Goal: Transaction & Acquisition: Purchase product/service

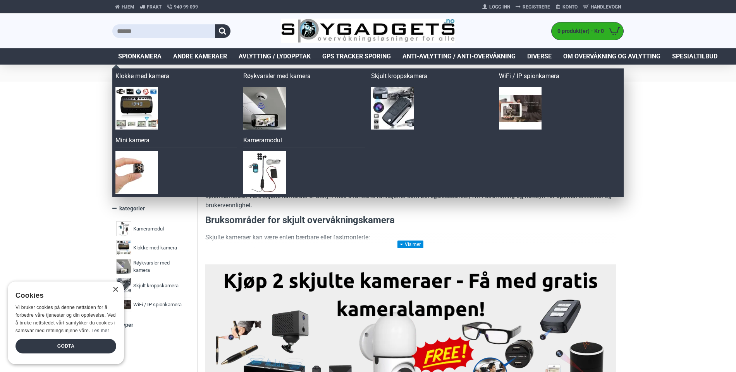
click at [127, 53] on span "Spionkamera" at bounding box center [139, 56] width 43 height 9
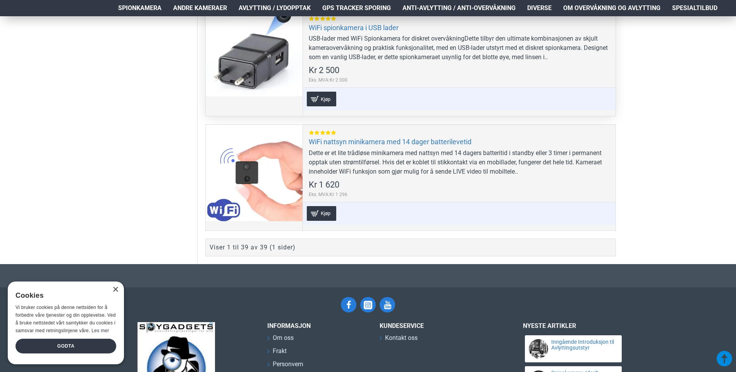
scroll to position [4607, 0]
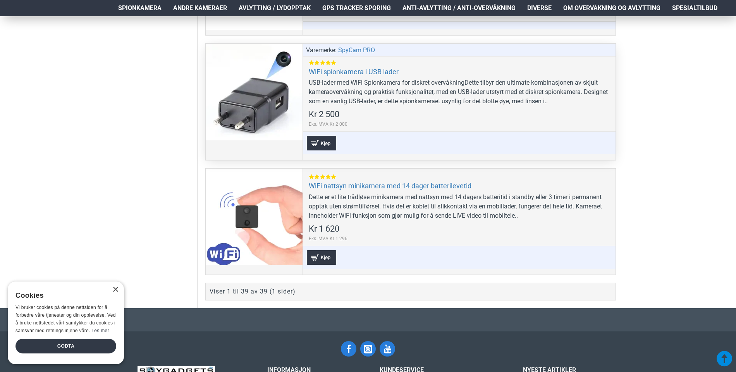
click at [274, 94] on div at bounding box center [254, 92] width 97 height 97
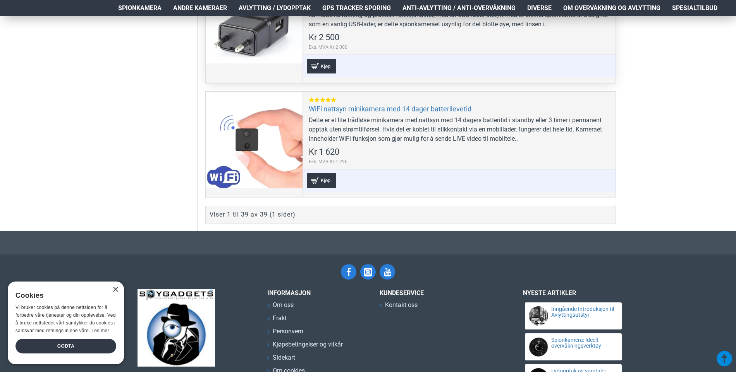
scroll to position [4699, 0]
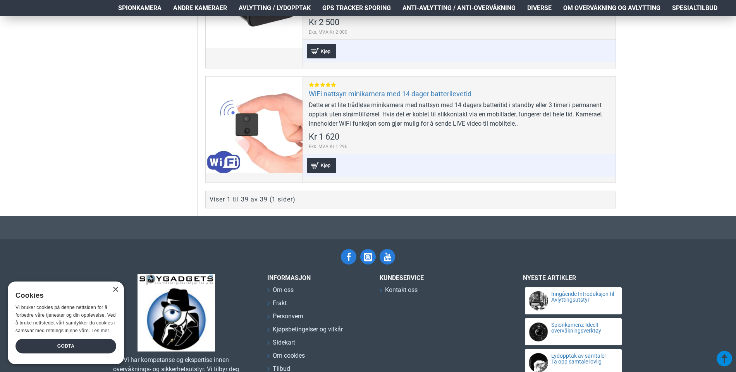
click at [399, 200] on div "Viser 1 til 39 av 39 (1 sider)" at bounding box center [410, 200] width 410 height 18
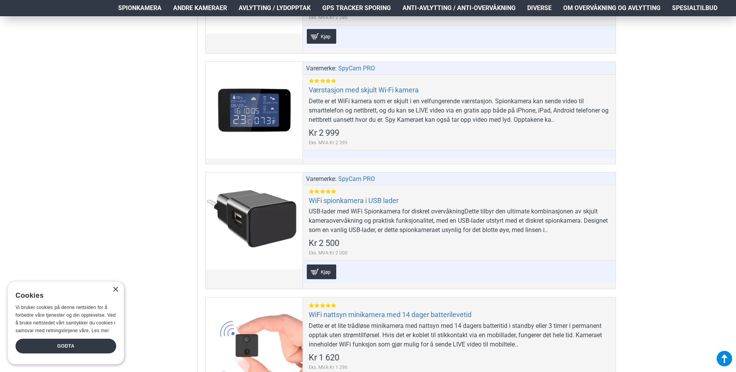
scroll to position [4428, 0]
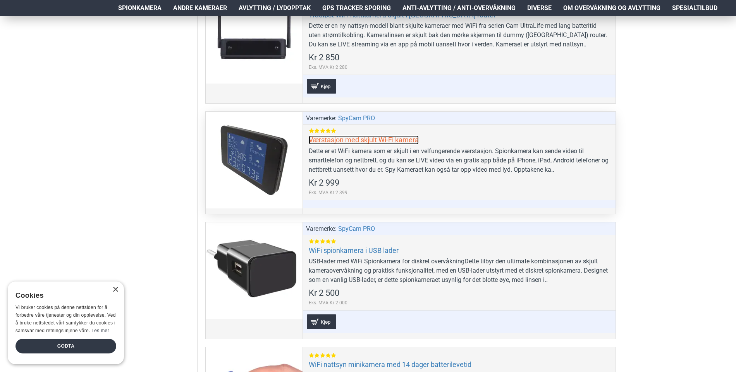
click at [381, 135] on link "Værstasjon med skjult Wi-Fi kamera" at bounding box center [364, 139] width 110 height 9
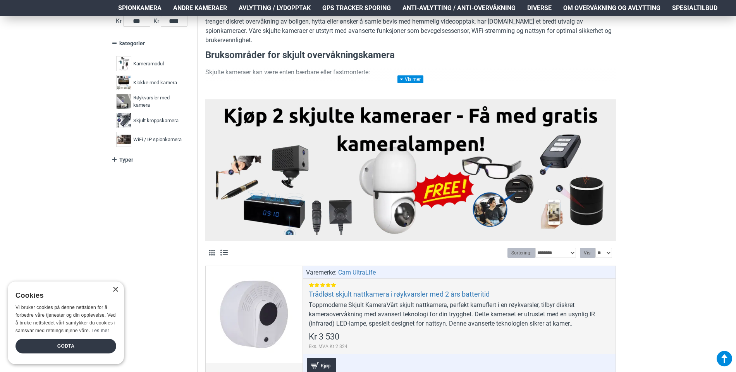
scroll to position [0, 0]
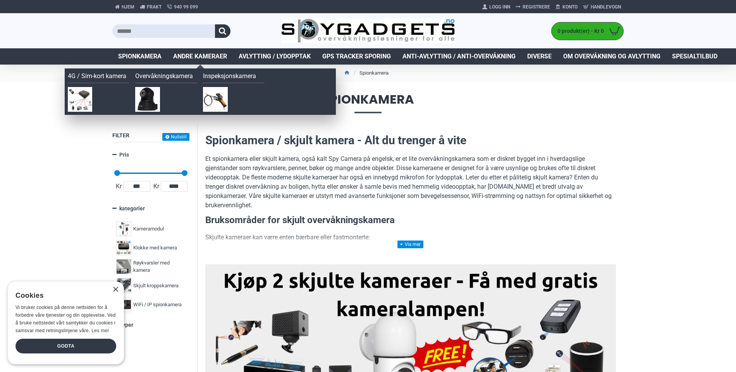
click at [204, 55] on span "Andre kameraer" at bounding box center [200, 56] width 54 height 9
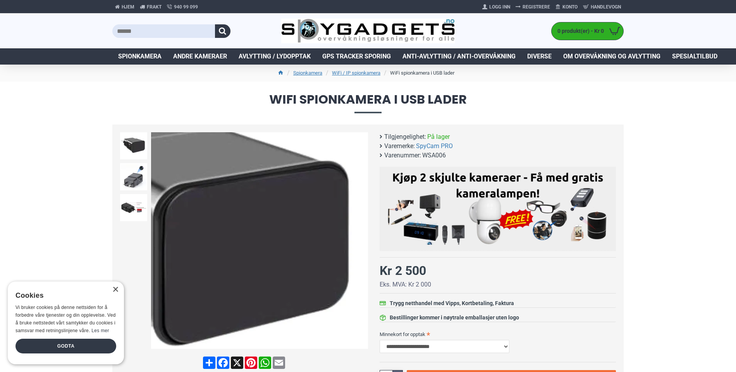
click at [360, 242] on div "Next slide" at bounding box center [361, 241] width 14 height 14
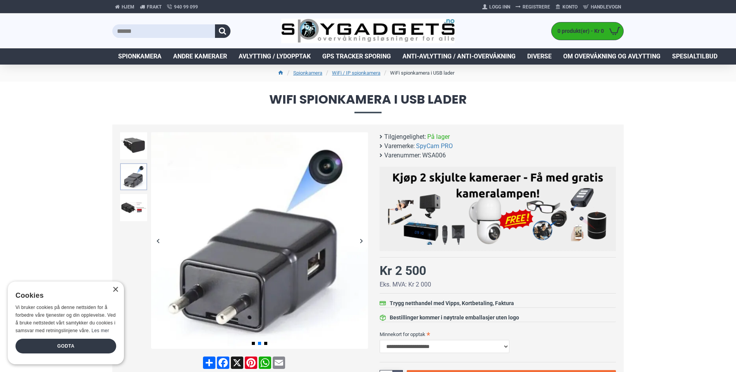
click at [135, 181] on img at bounding box center [133, 176] width 27 height 27
click at [137, 204] on img at bounding box center [133, 207] width 27 height 27
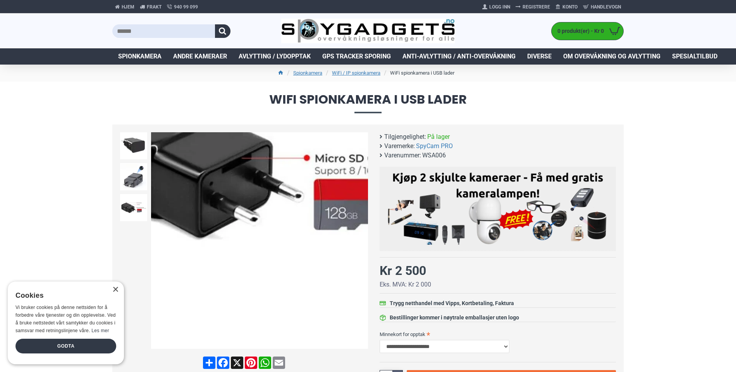
click at [257, 345] on div at bounding box center [259, 343] width 15 height 3
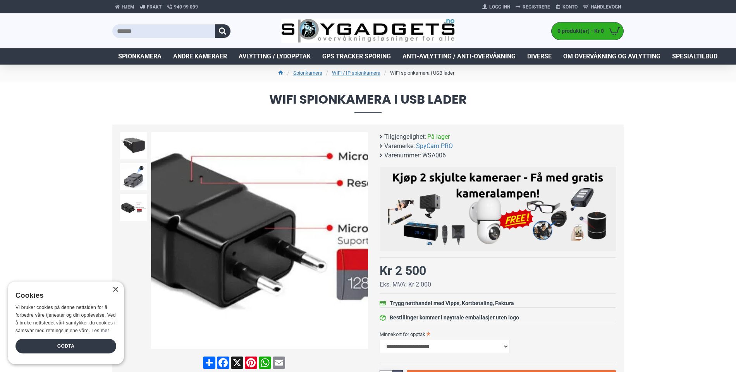
click at [220, 251] on img at bounding box center [259, 240] width 217 height 217
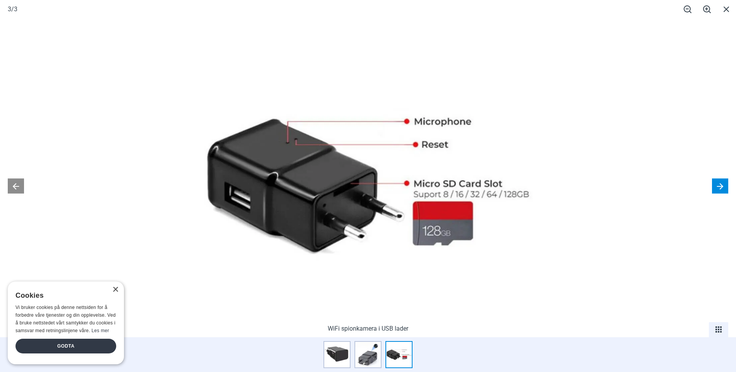
click at [719, 181] on button at bounding box center [720, 186] width 16 height 15
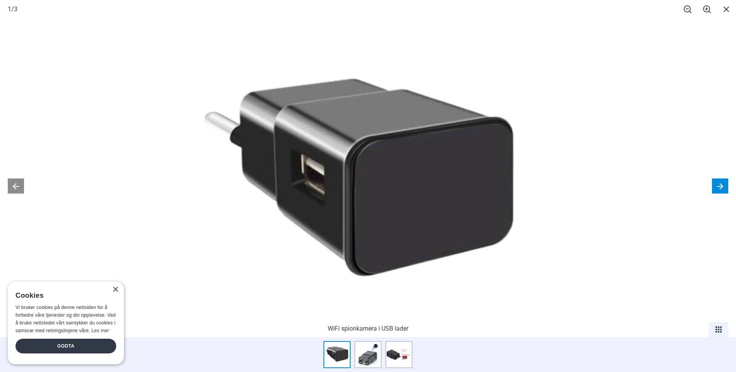
click at [719, 181] on button at bounding box center [720, 186] width 16 height 15
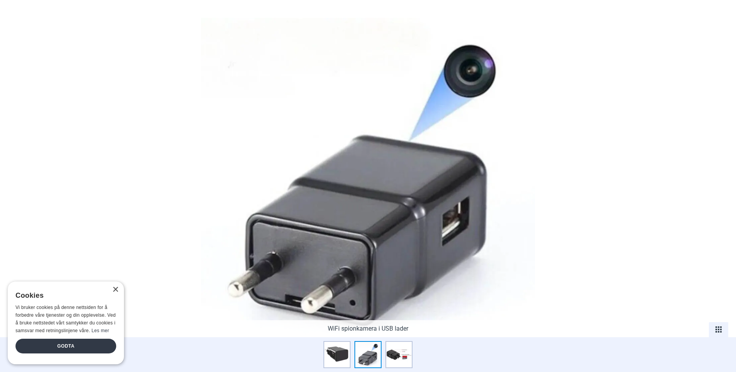
click at [719, 181] on button at bounding box center [720, 186] width 16 height 15
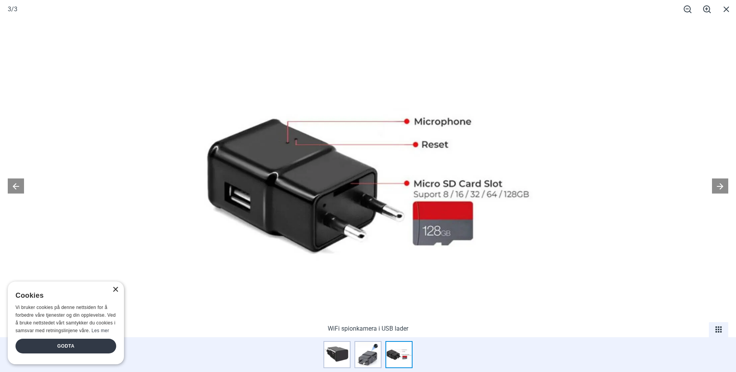
click at [114, 292] on div "×" at bounding box center [115, 290] width 6 height 6
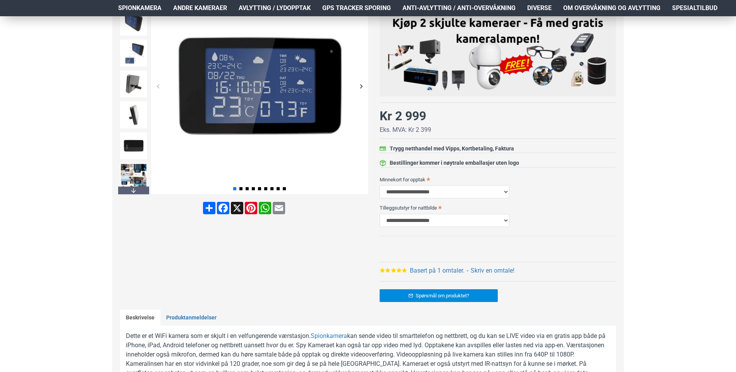
scroll to position [77, 0]
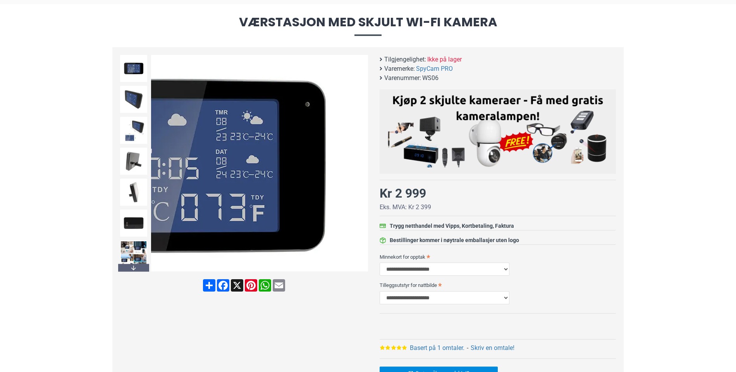
click at [362, 160] on div "Next slide" at bounding box center [361, 164] width 14 height 14
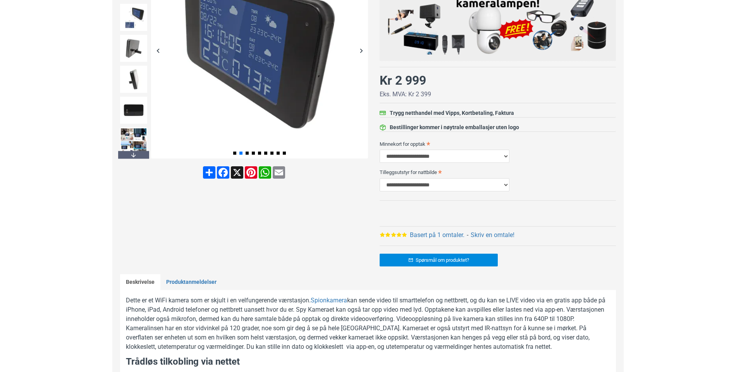
scroll to position [0, 0]
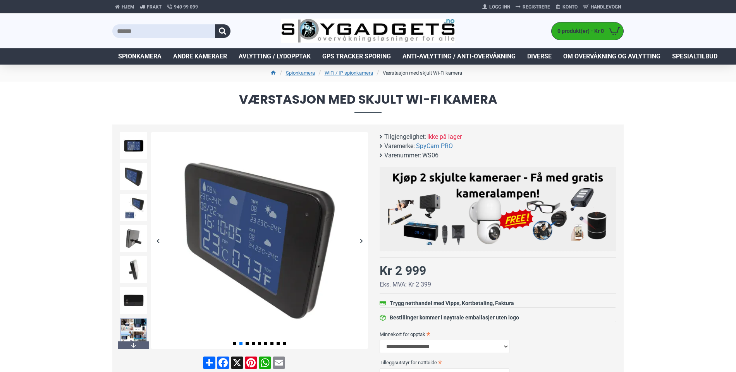
click at [131, 323] on img at bounding box center [133, 331] width 27 height 27
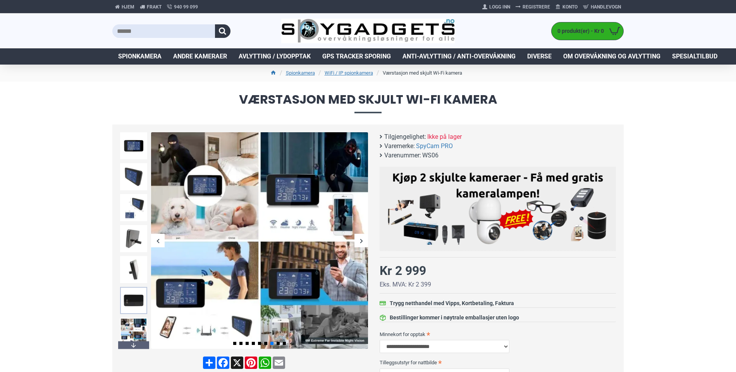
click at [130, 296] on img at bounding box center [133, 300] width 27 height 27
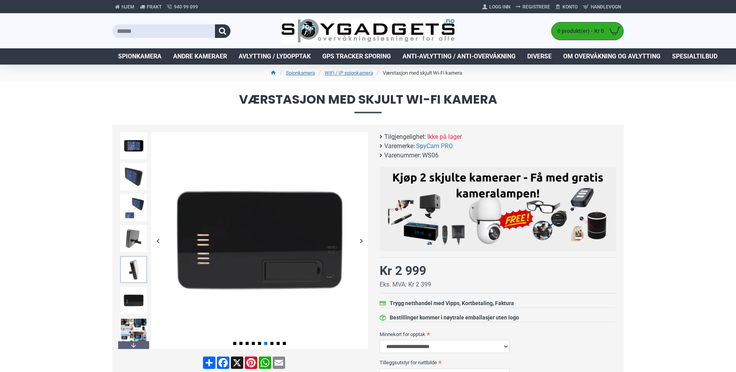
click at [134, 275] on img at bounding box center [133, 269] width 27 height 27
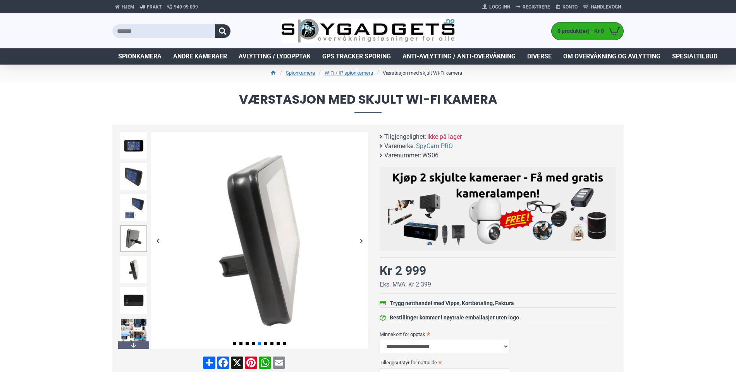
click at [130, 234] on img at bounding box center [133, 238] width 27 height 27
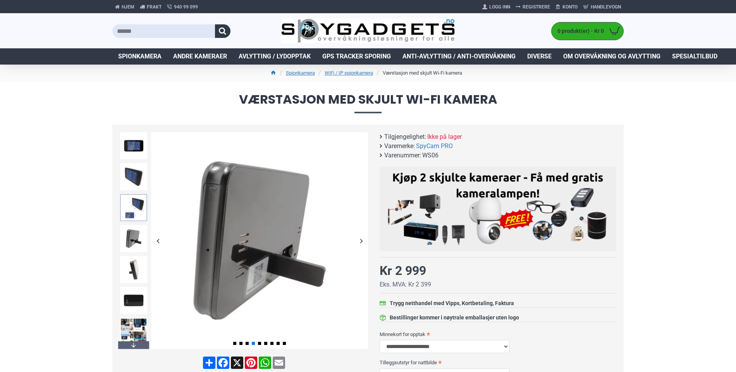
click at [132, 211] on img at bounding box center [133, 207] width 27 height 27
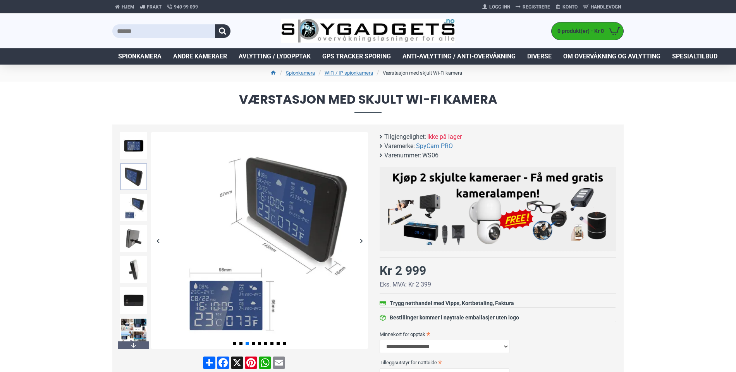
click at [132, 174] on img at bounding box center [133, 176] width 27 height 27
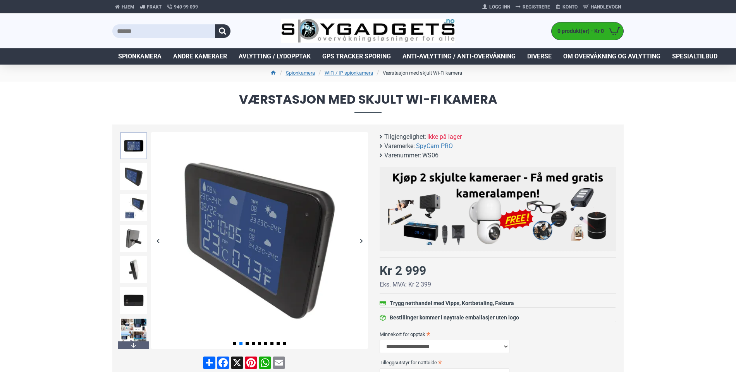
click at [134, 155] on img at bounding box center [133, 145] width 27 height 27
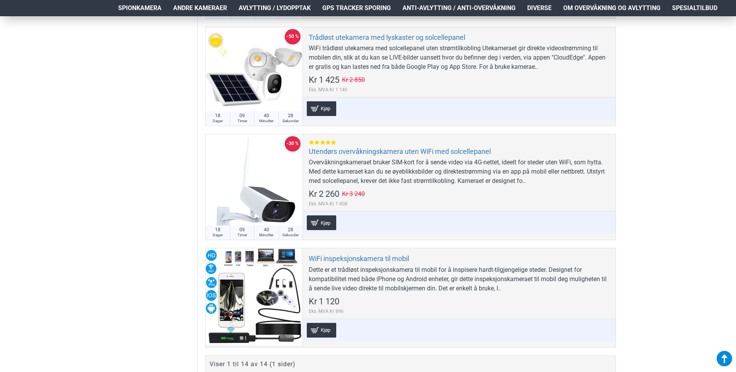
scroll to position [1355, 0]
